Goal: Task Accomplishment & Management: Manage account settings

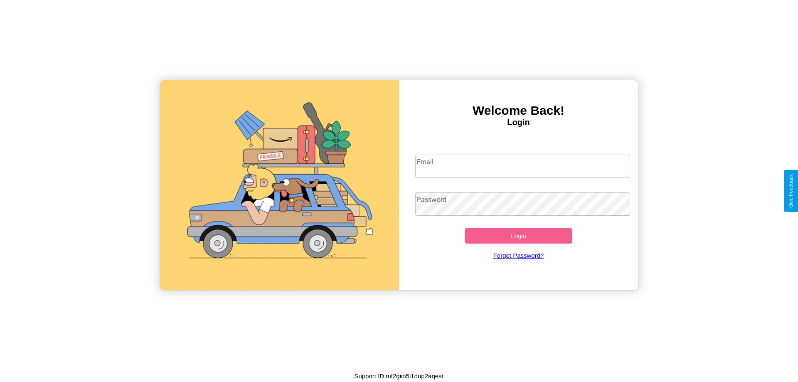
click at [522, 166] on input "Email" at bounding box center [522, 166] width 215 height 23
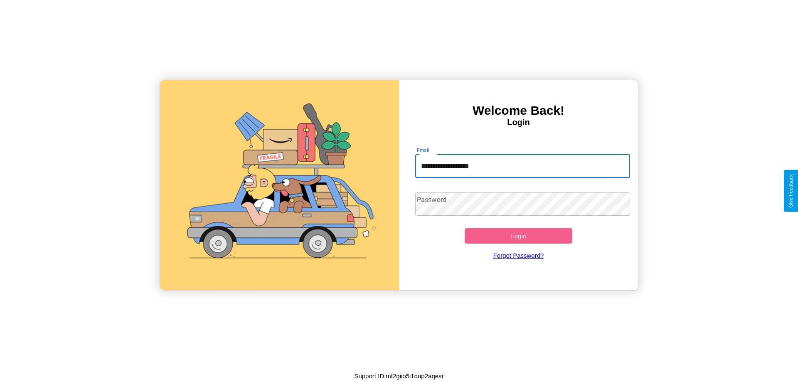
type input "**********"
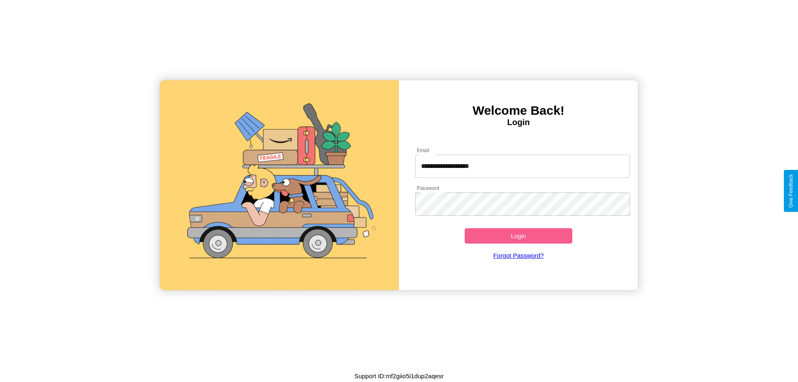
click at [518, 236] on button "Login" at bounding box center [519, 235] width 108 height 15
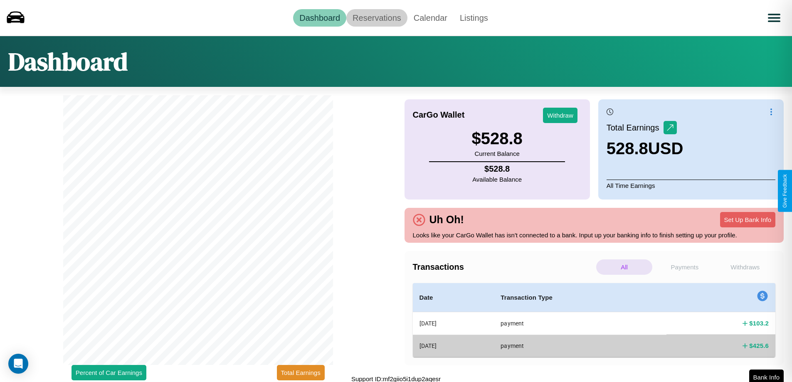
click at [377, 17] on link "Reservations" at bounding box center [376, 17] width 61 height 17
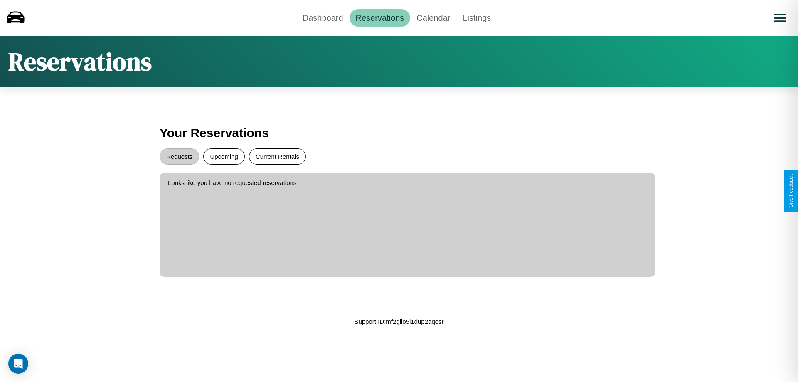
click at [277, 156] on button "Current Rentals" at bounding box center [277, 156] width 57 height 16
click at [179, 156] on button "Requests" at bounding box center [179, 156] width 39 height 16
click at [322, 17] on link "Dashboard" at bounding box center [322, 17] width 53 height 17
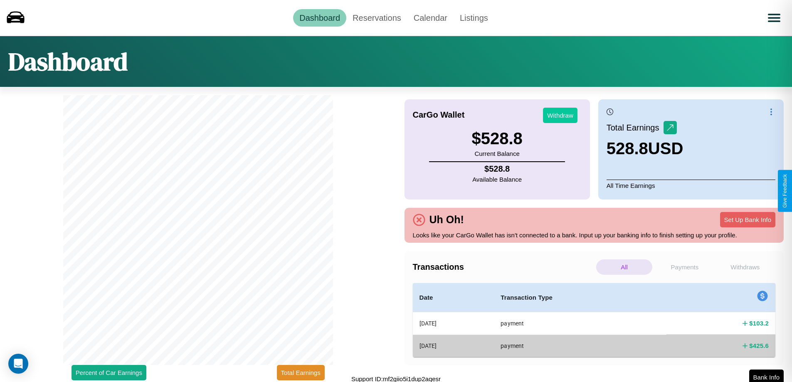
click at [560, 115] on button "Withdraw" at bounding box center [560, 115] width 34 height 15
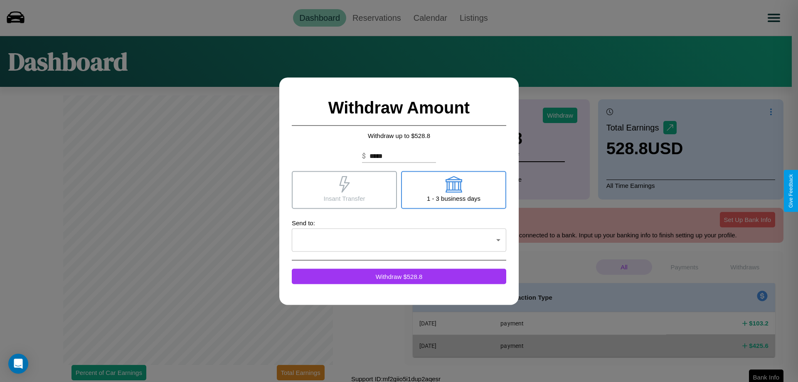
click at [344, 190] on icon at bounding box center [344, 184] width 10 height 17
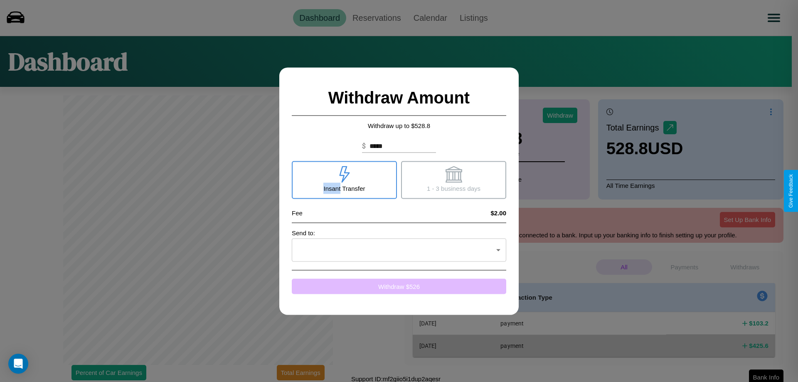
click at [399, 286] on button "Withdraw $ 526" at bounding box center [399, 285] width 214 height 15
